Goal: Transaction & Acquisition: Purchase product/service

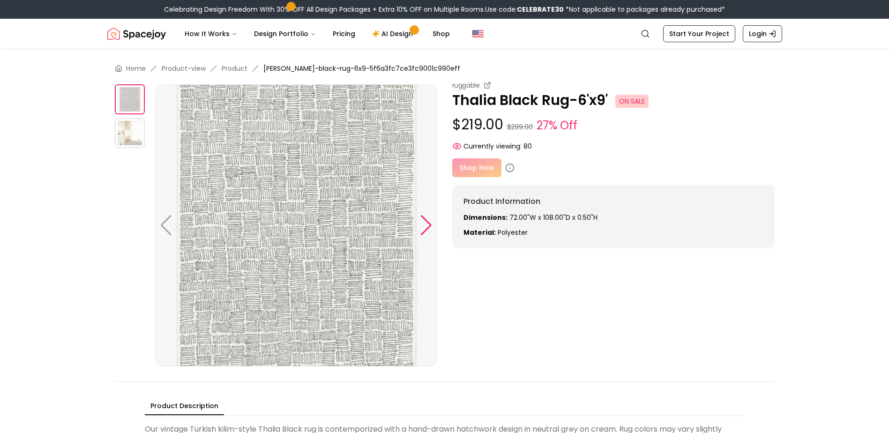
click at [421, 224] on div at bounding box center [426, 225] width 13 height 21
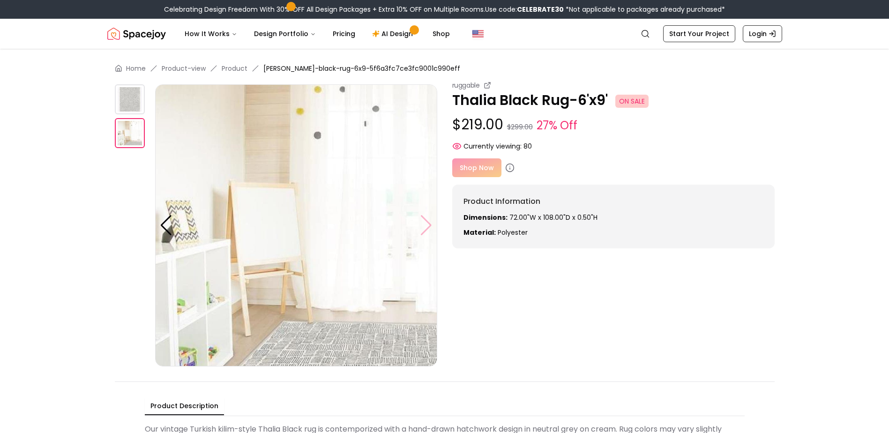
click at [421, 224] on img at bounding box center [296, 225] width 282 height 282
click at [164, 229] on div at bounding box center [166, 225] width 13 height 21
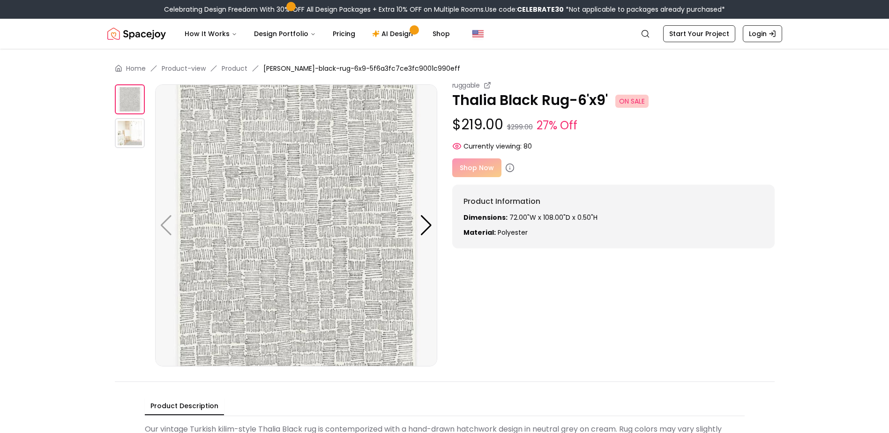
click at [164, 228] on img at bounding box center [296, 225] width 282 height 282
click at [165, 220] on img at bounding box center [296, 225] width 282 height 282
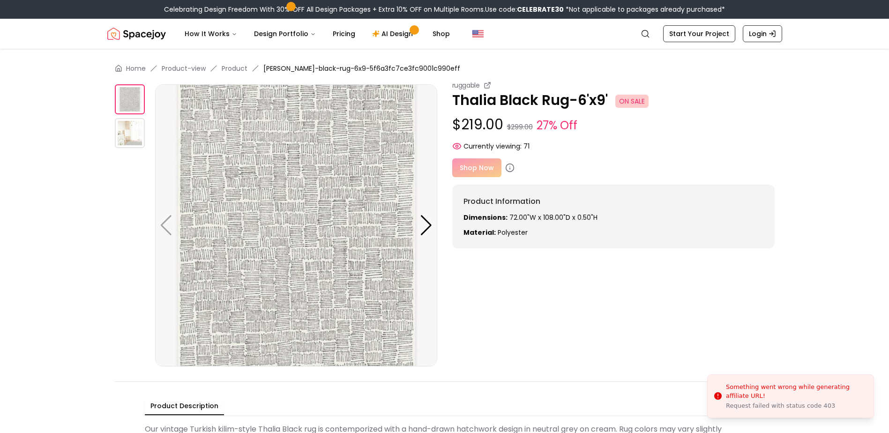
click at [474, 167] on div "Shop Now" at bounding box center [613, 167] width 323 height 19
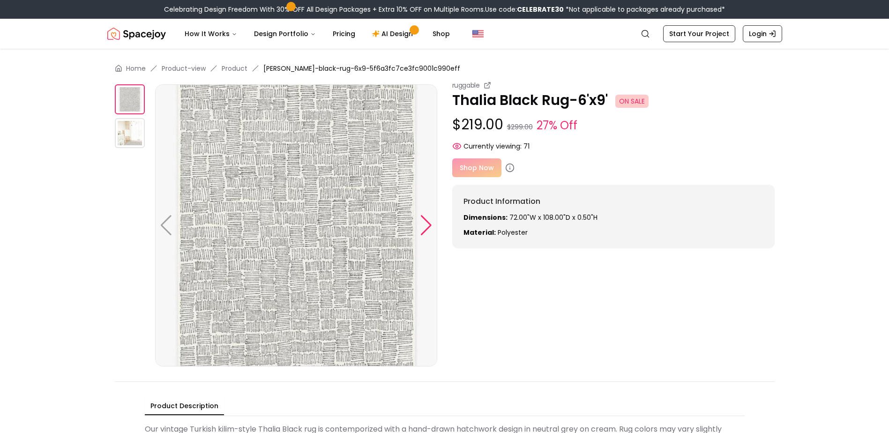
click at [426, 226] on div at bounding box center [426, 225] width 13 height 21
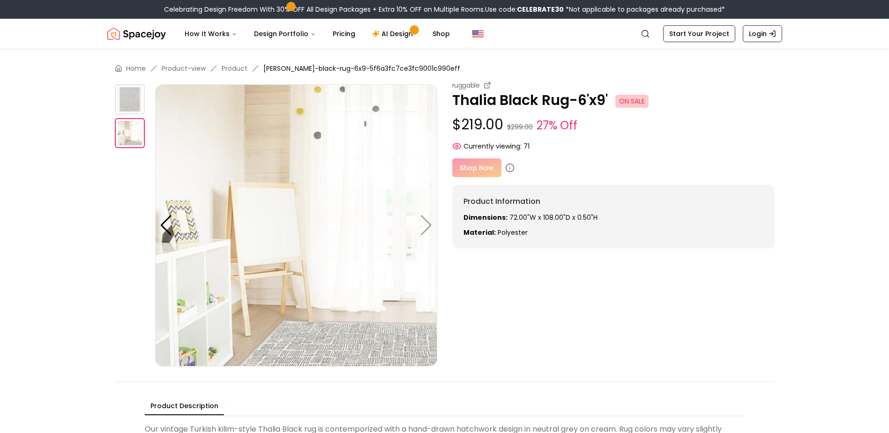
click at [463, 170] on div "Shop Now" at bounding box center [613, 167] width 323 height 19
click at [404, 156] on img at bounding box center [296, 225] width 282 height 282
click at [474, 174] on div "Shop Now" at bounding box center [613, 167] width 323 height 19
